Goal: Find specific page/section: Find specific page/section

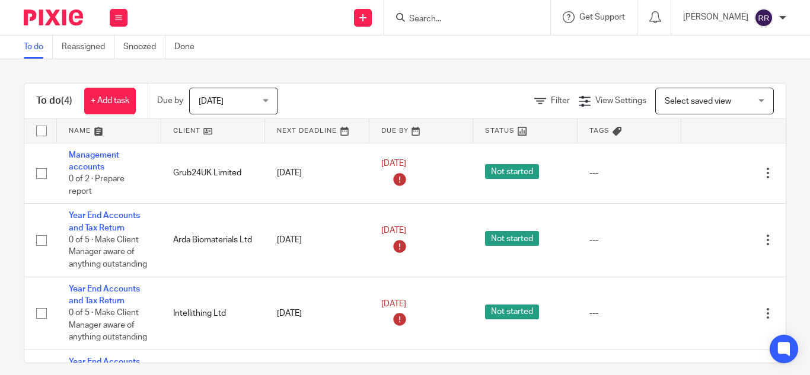
click at [408, 15] on input "Search" at bounding box center [461, 19] width 107 height 11
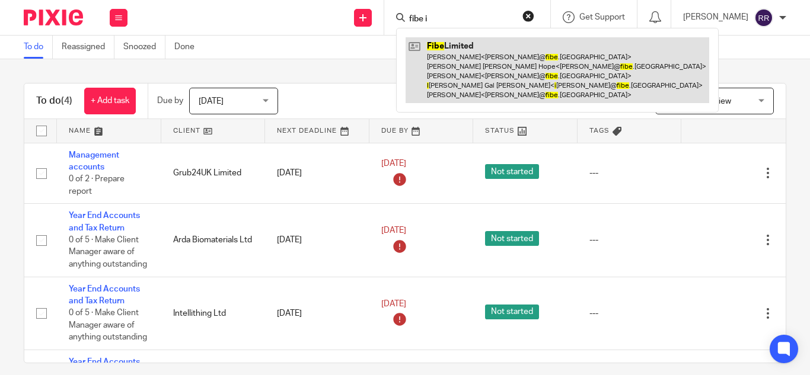
type input "fibe i"
click at [483, 63] on link at bounding box center [557, 70] width 304 height 66
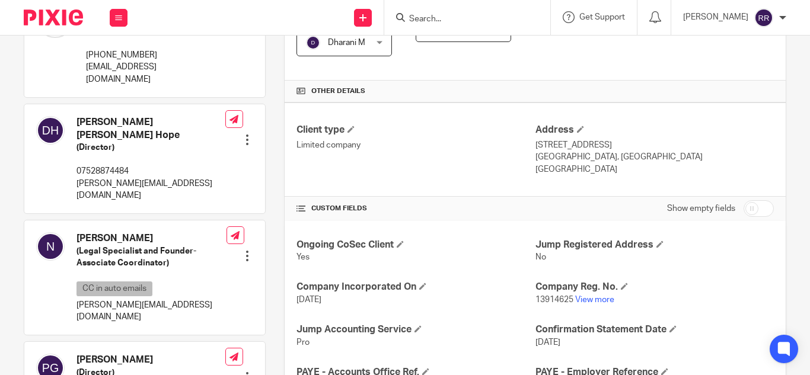
scroll to position [333, 0]
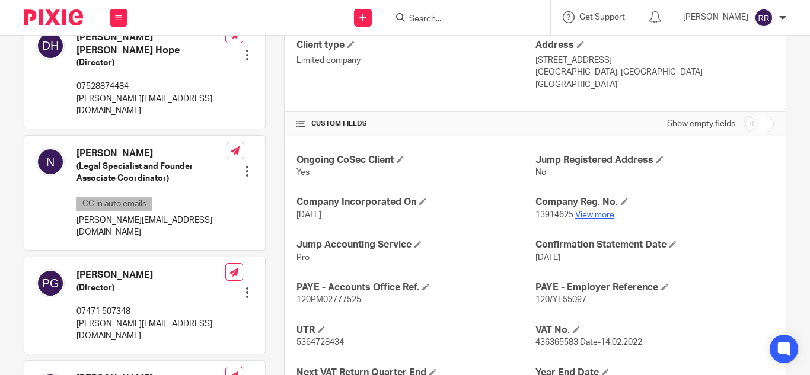
click at [597, 216] on link "View more" at bounding box center [594, 215] width 39 height 8
